Goal: Navigation & Orientation: Find specific page/section

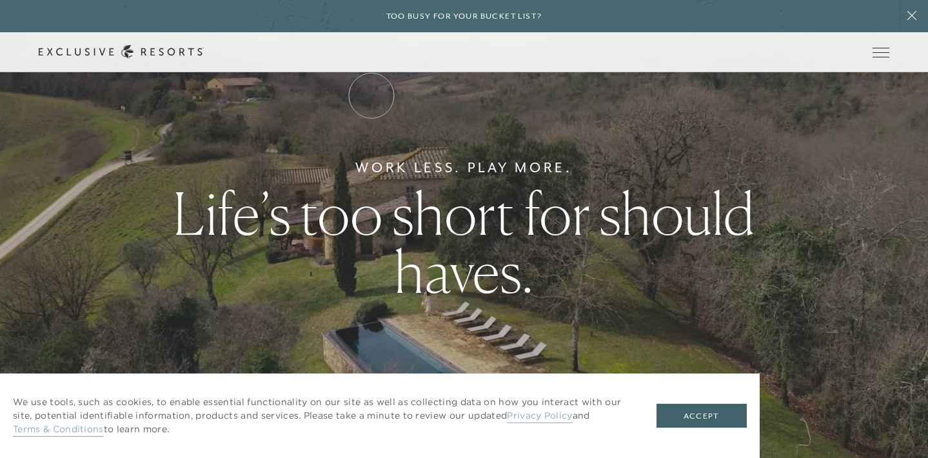
click at [0, 0] on link "The Collection" at bounding box center [0, 0] width 0 height 0
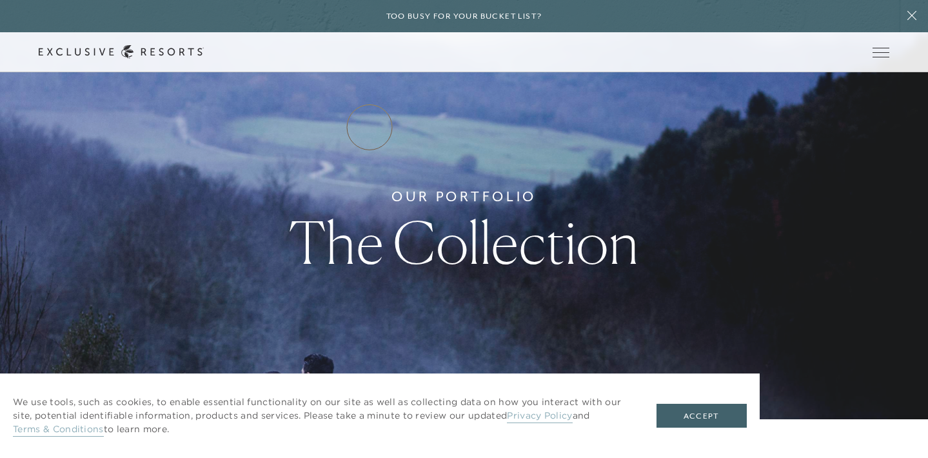
click at [0, 0] on link "Residence Collection" at bounding box center [0, 0] width 0 height 0
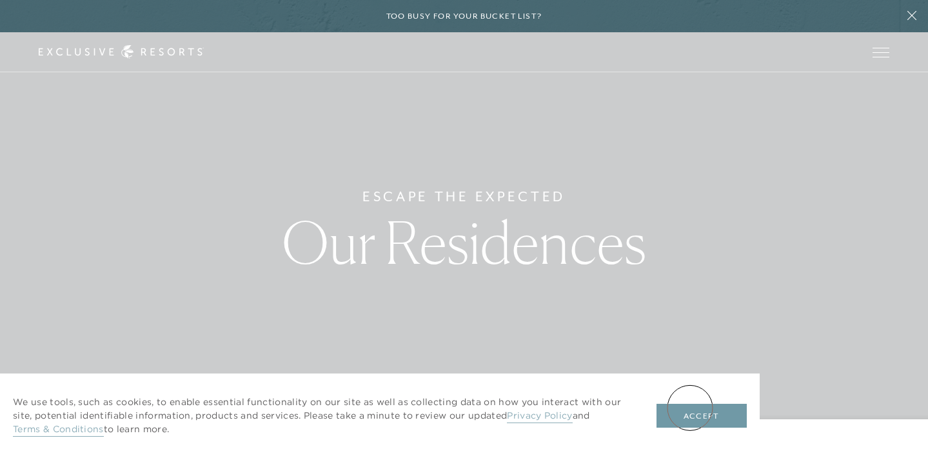
click at [690, 408] on button "Accept" at bounding box center [702, 416] width 90 height 25
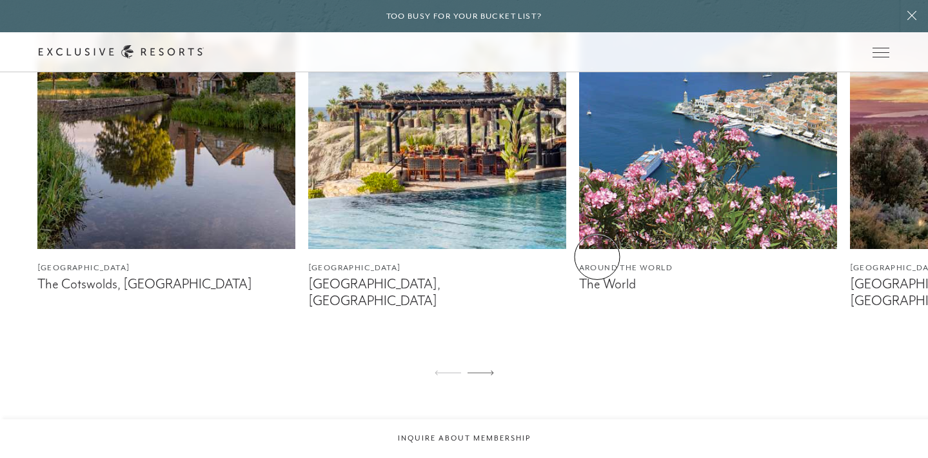
scroll to position [751, 0]
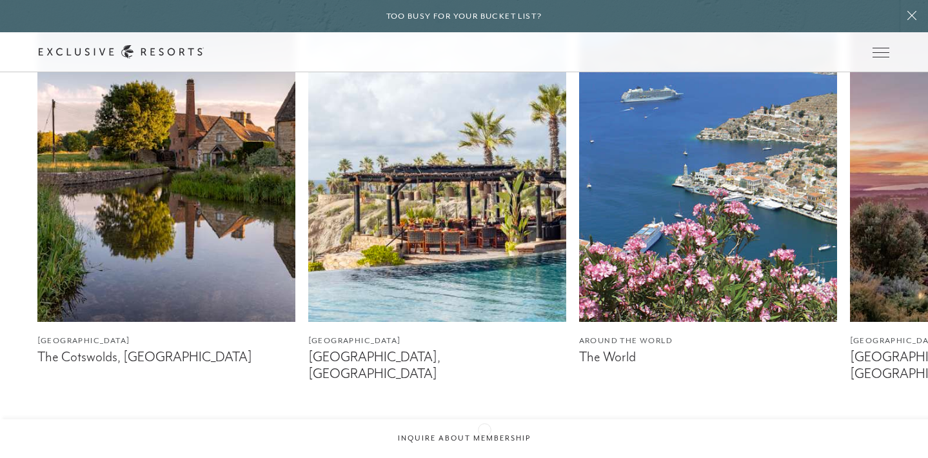
click at [484, 443] on icon at bounding box center [481, 445] width 26 height 5
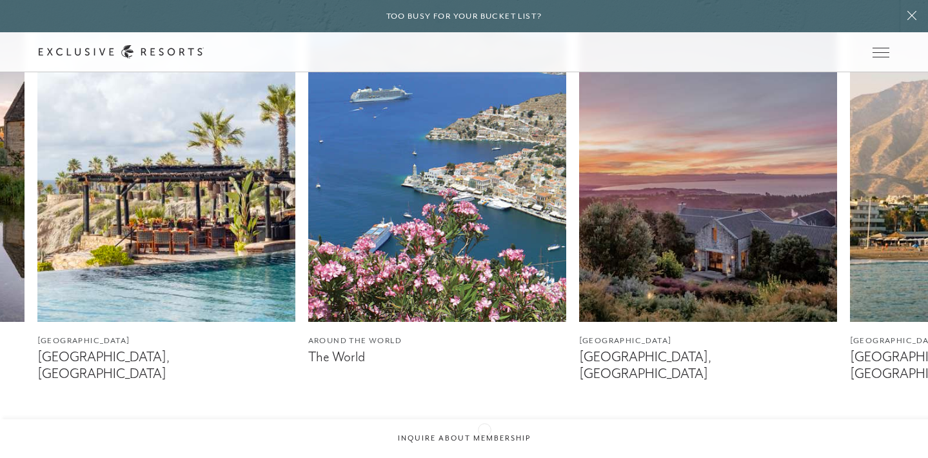
click at [484, 443] on icon at bounding box center [481, 445] width 26 height 5
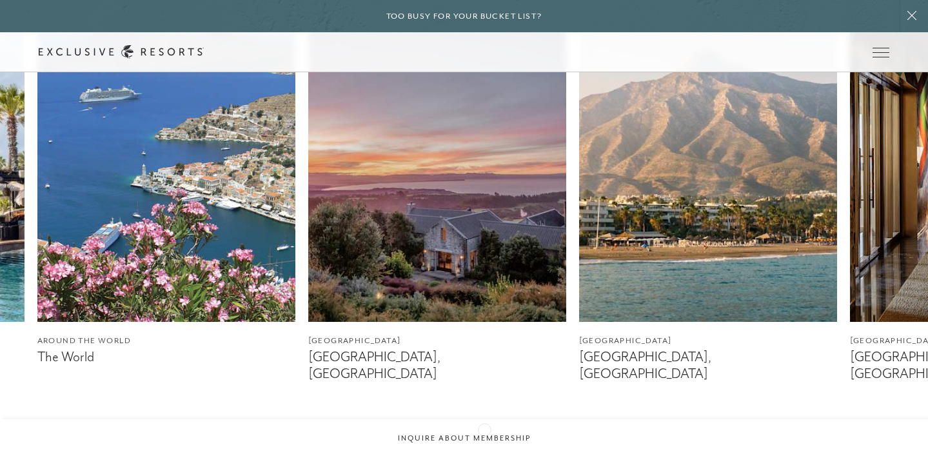
click at [484, 443] on icon at bounding box center [481, 445] width 26 height 5
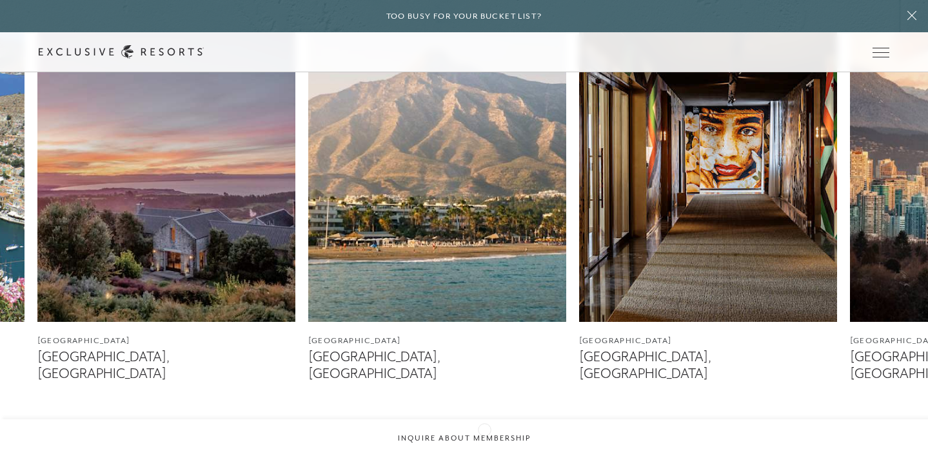
click at [484, 443] on icon at bounding box center [481, 445] width 26 height 5
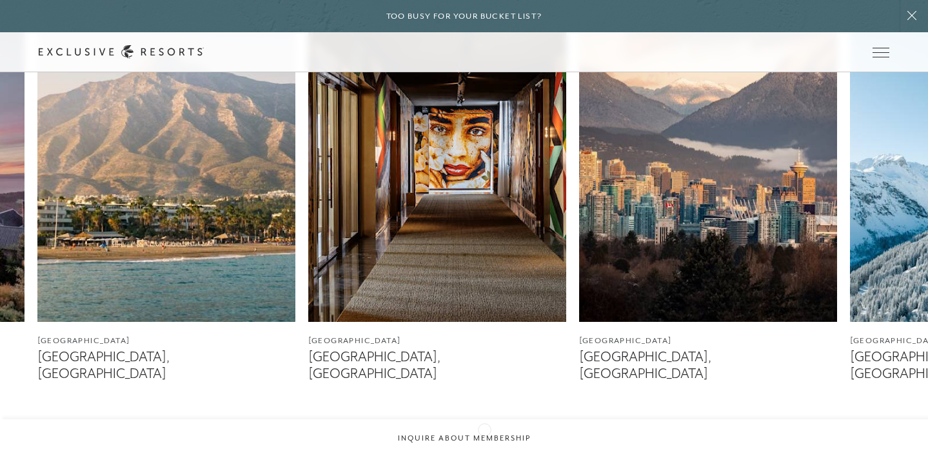
click at [484, 443] on icon at bounding box center [481, 445] width 26 height 5
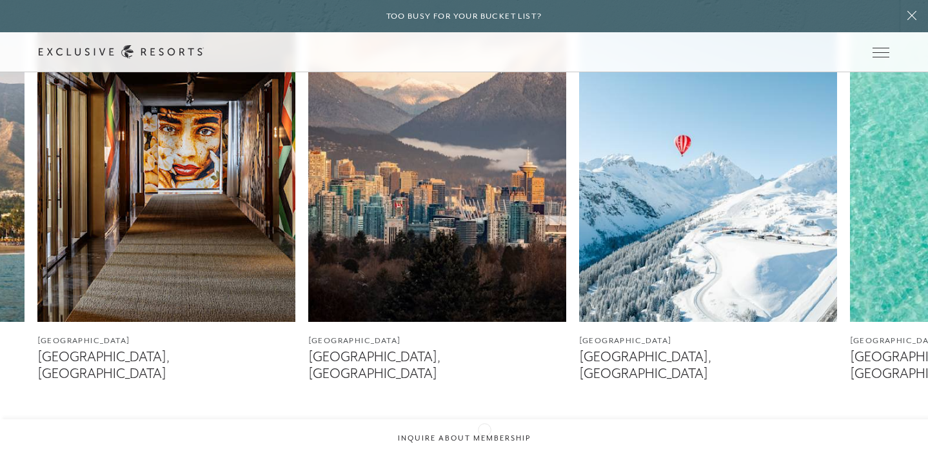
click at [484, 443] on icon at bounding box center [481, 445] width 26 height 5
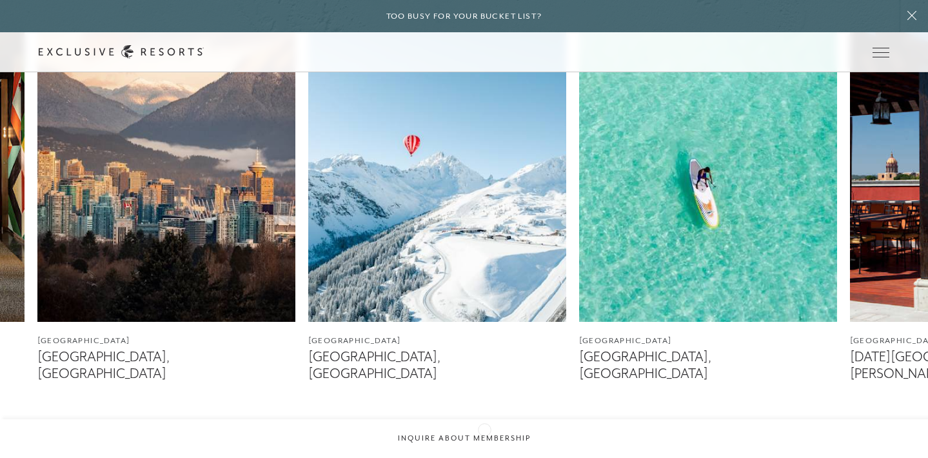
click at [484, 443] on icon at bounding box center [481, 445] width 26 height 5
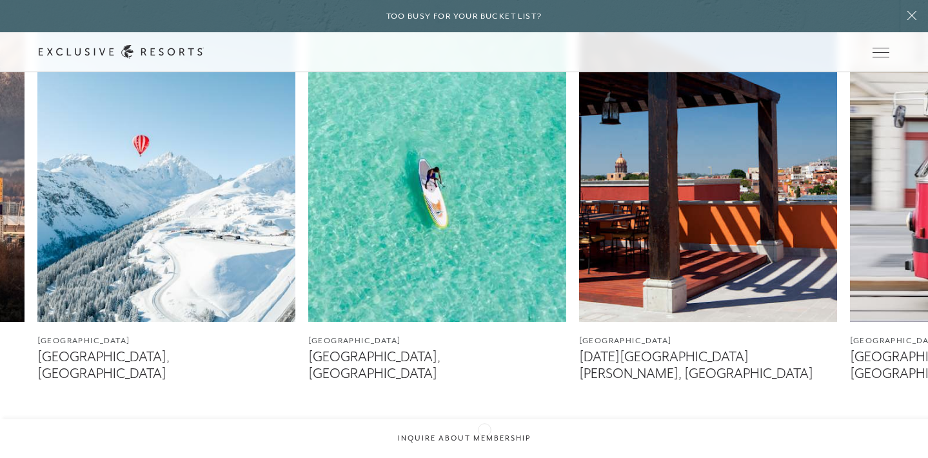
click at [484, 443] on icon at bounding box center [481, 445] width 26 height 5
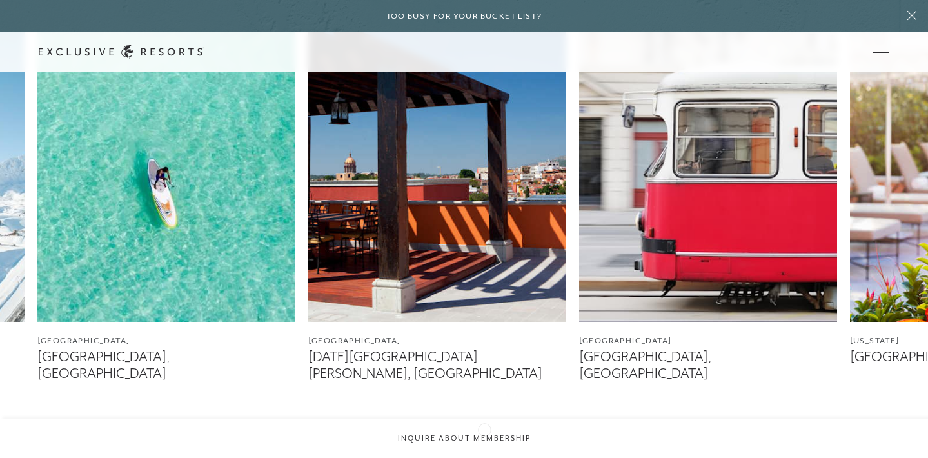
click at [484, 443] on icon at bounding box center [481, 445] width 26 height 5
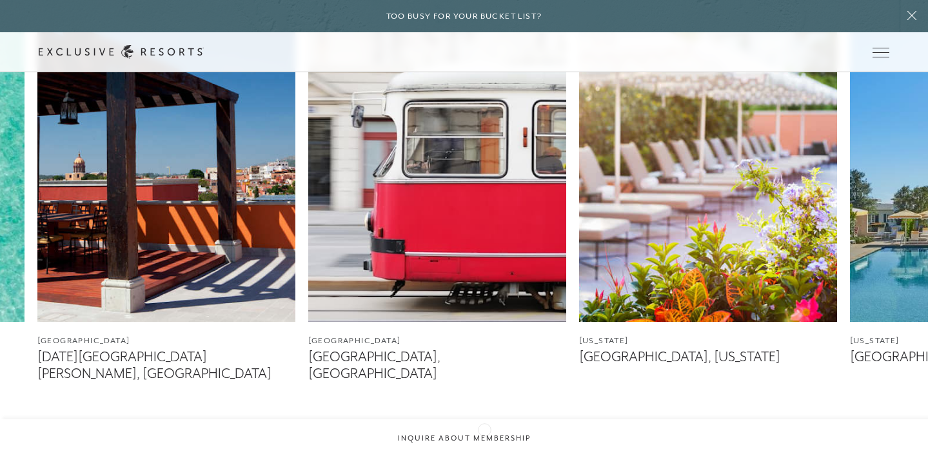
scroll to position [0, 0]
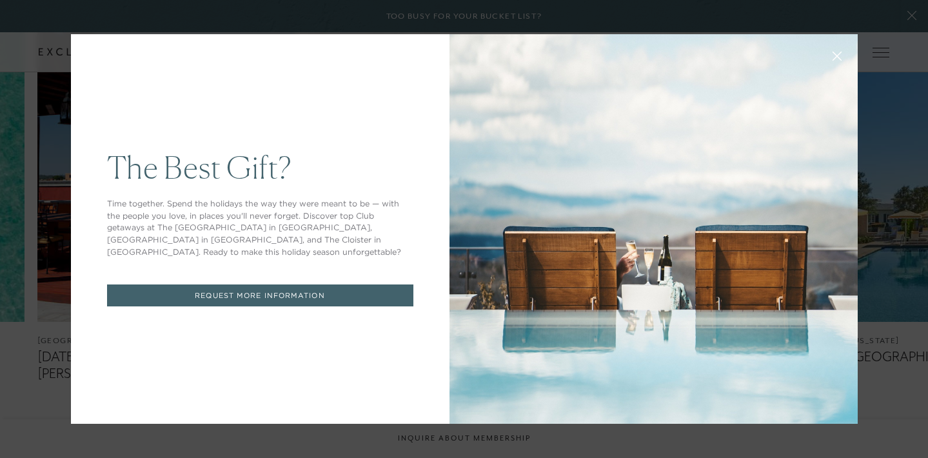
click at [832, 57] on icon at bounding box center [837, 57] width 10 height 10
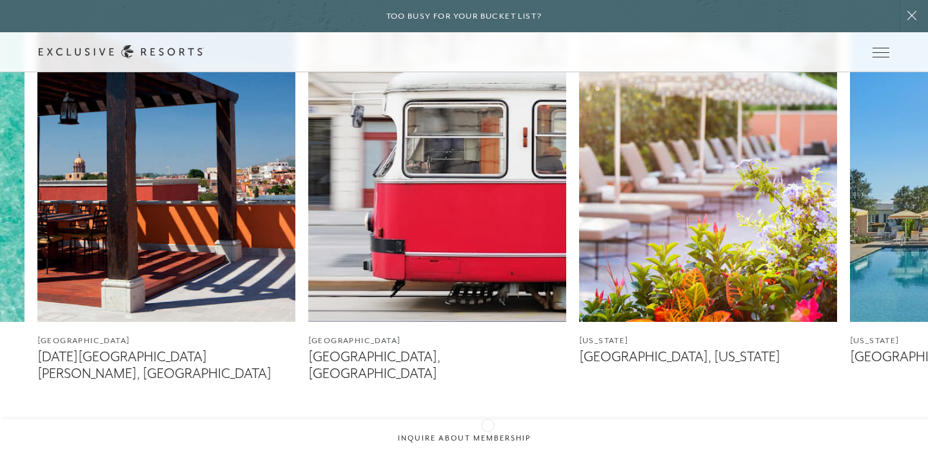
click at [488, 431] on div at bounding box center [481, 446] width 26 height 31
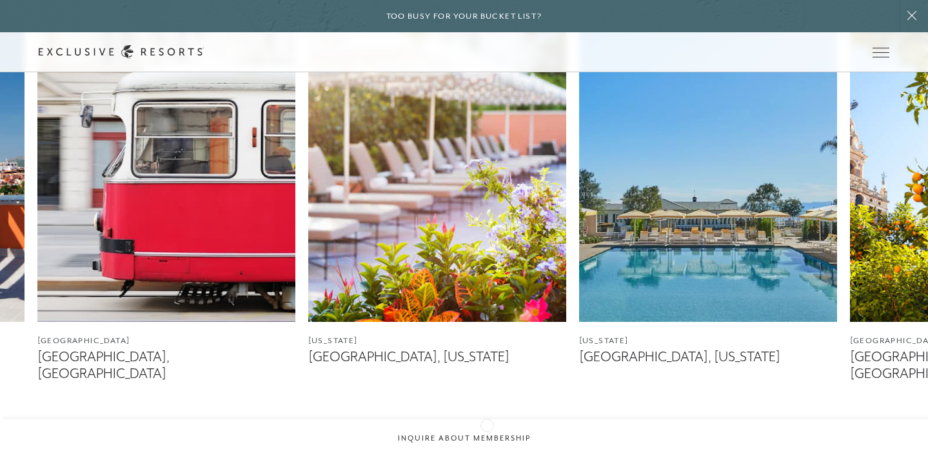
click at [487, 431] on div at bounding box center [481, 446] width 26 height 31
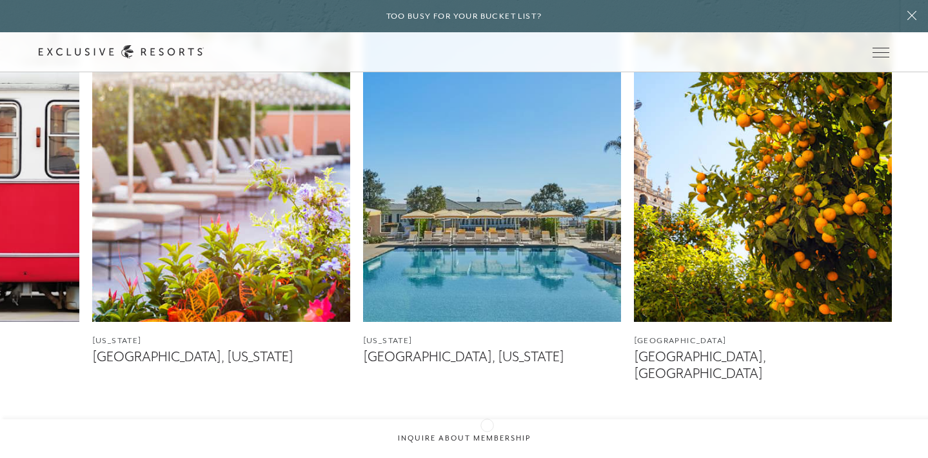
click at [487, 431] on div at bounding box center [481, 446] width 26 height 31
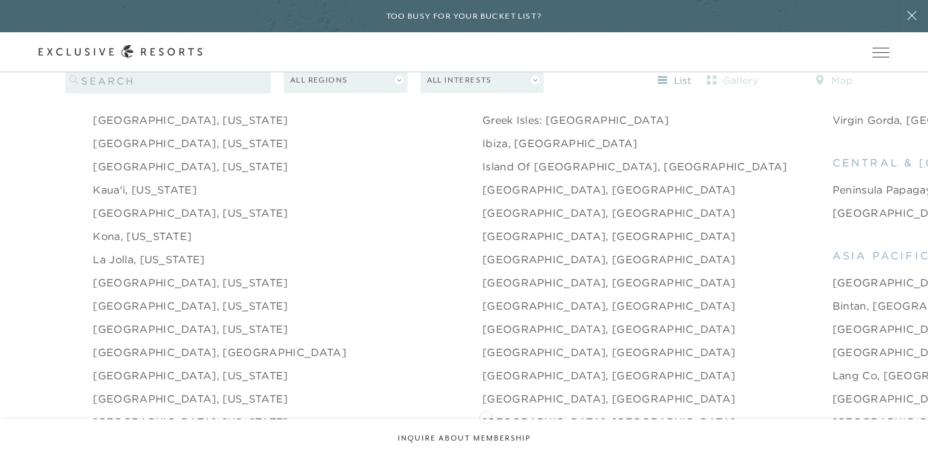
scroll to position [1522, 0]
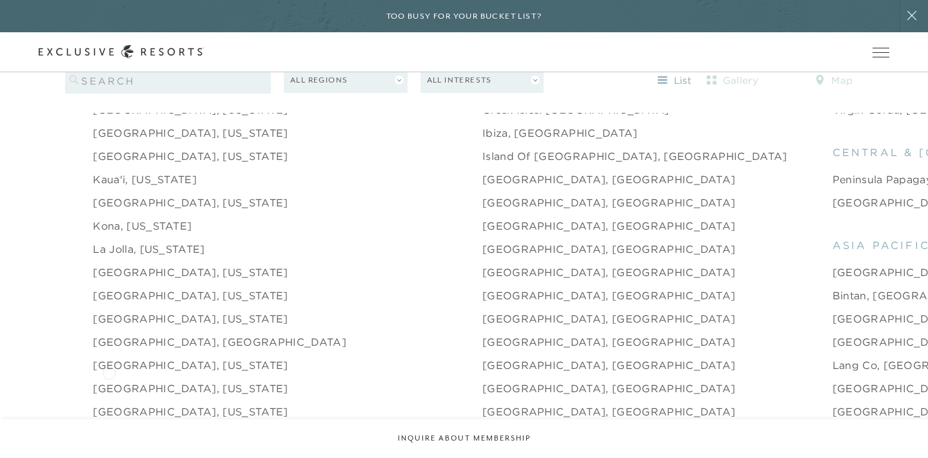
click at [109, 381] on link "[GEOGRAPHIC_DATA], [US_STATE]" at bounding box center [190, 388] width 195 height 15
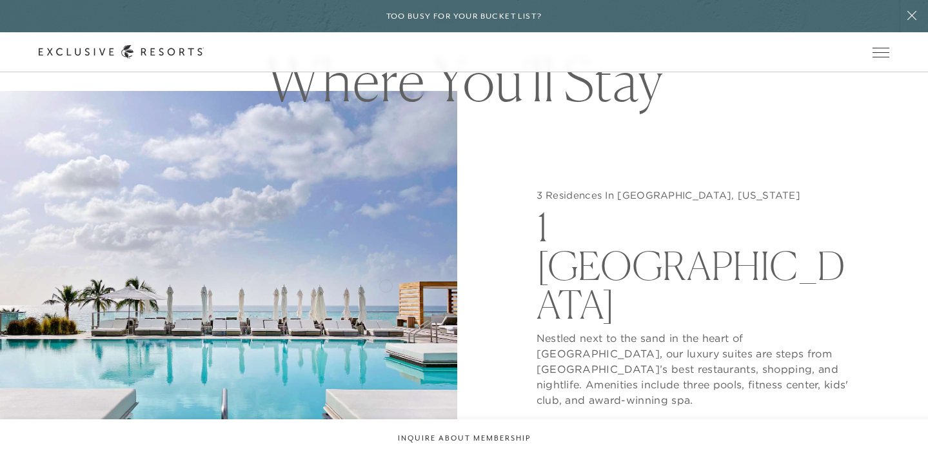
scroll to position [1175, 0]
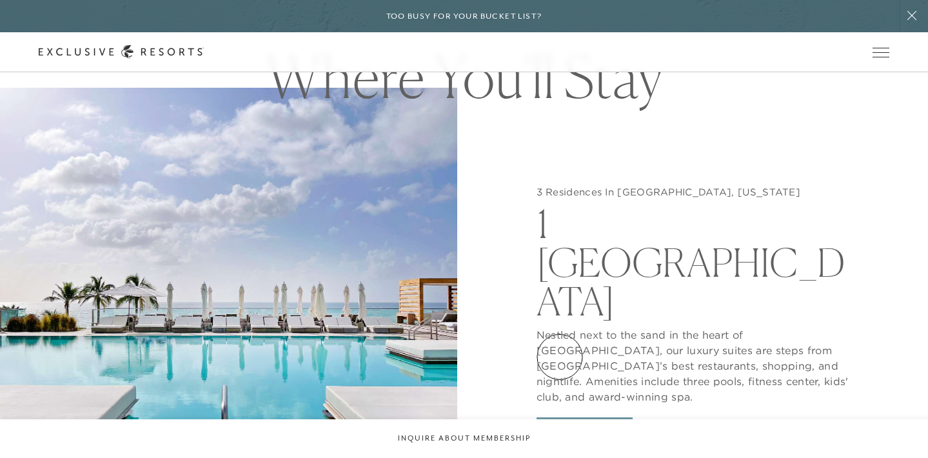
click at [560, 417] on button "View Gallery" at bounding box center [585, 429] width 97 height 25
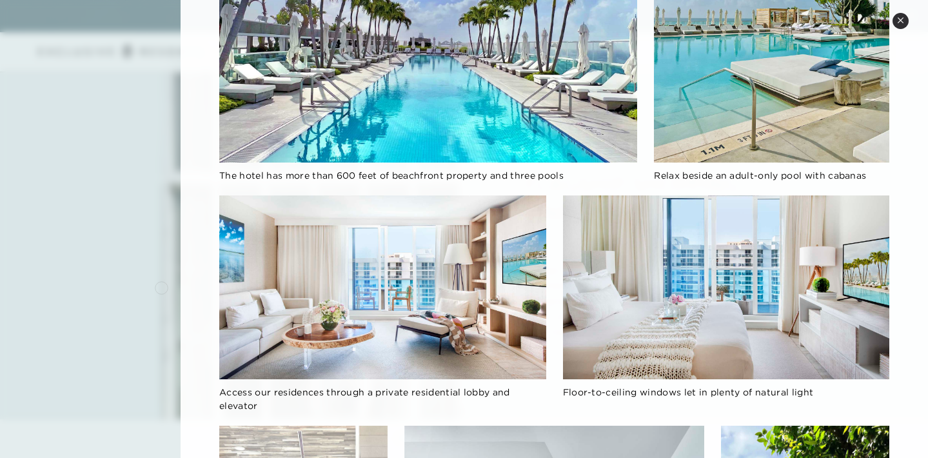
scroll to position [1965, 0]
click at [325, 266] on img at bounding box center [382, 287] width 326 height 184
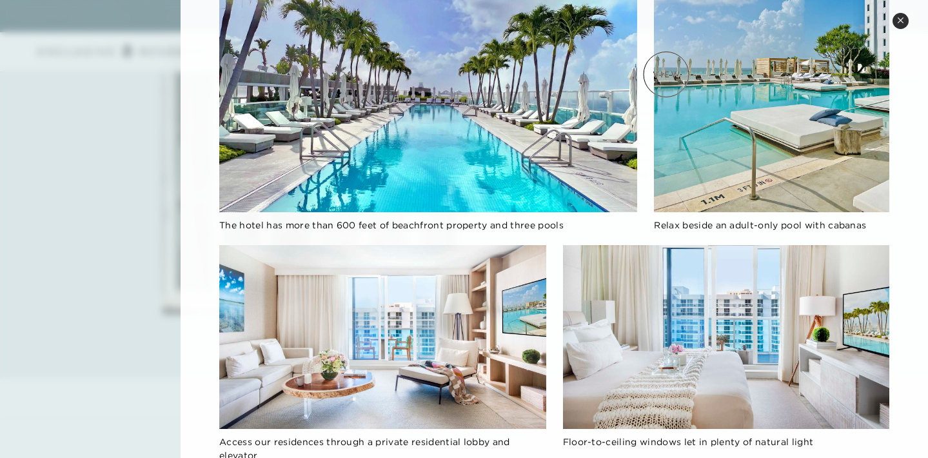
scroll to position [175, 0]
